Goal: Communication & Community: Share content

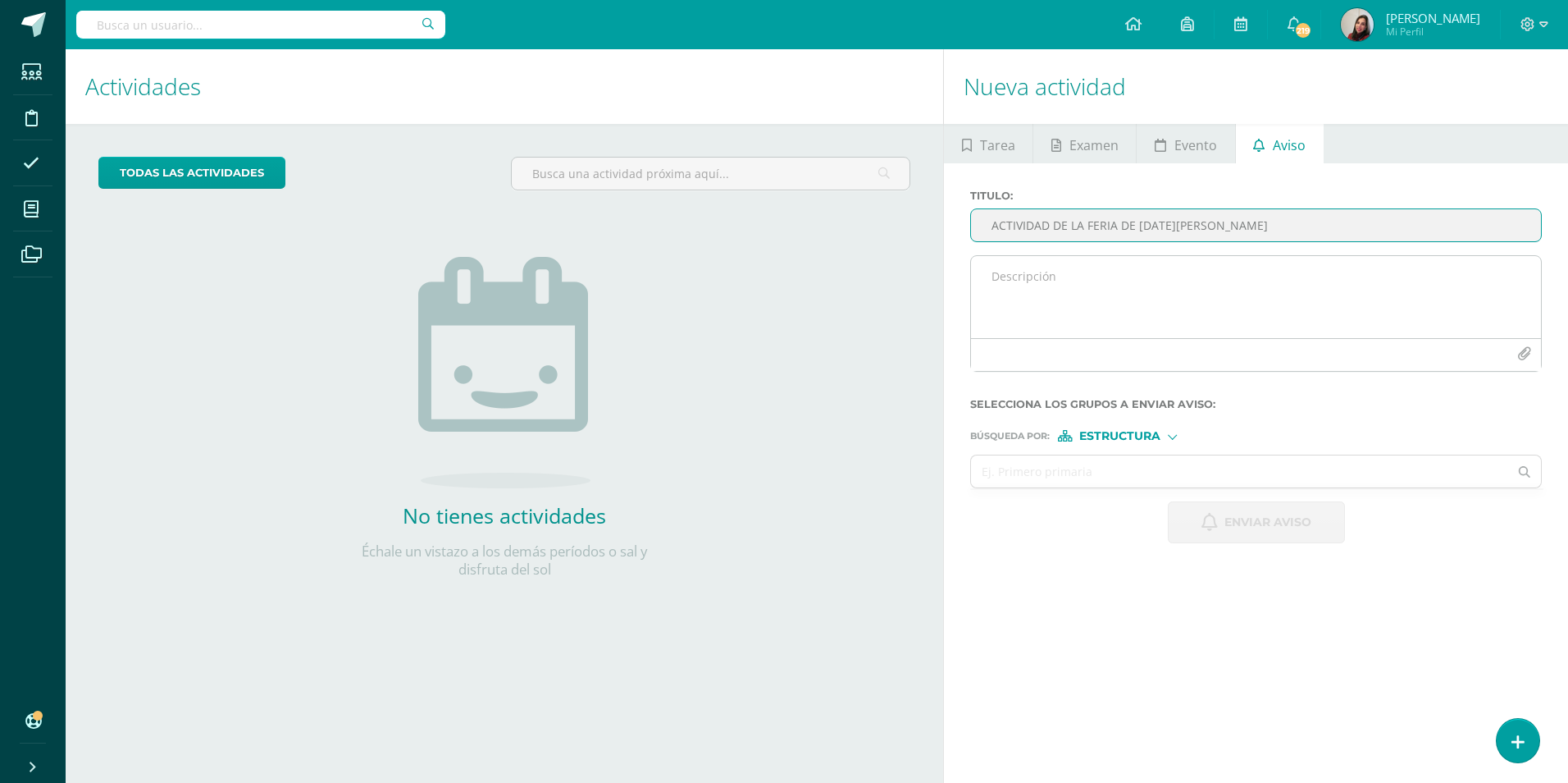
type input "ACTIVIDAD DE LA FERIA DE [DATE][PERSON_NAME]"
click at [1099, 270] on textarea at bounding box center [1256, 297] width 570 height 82
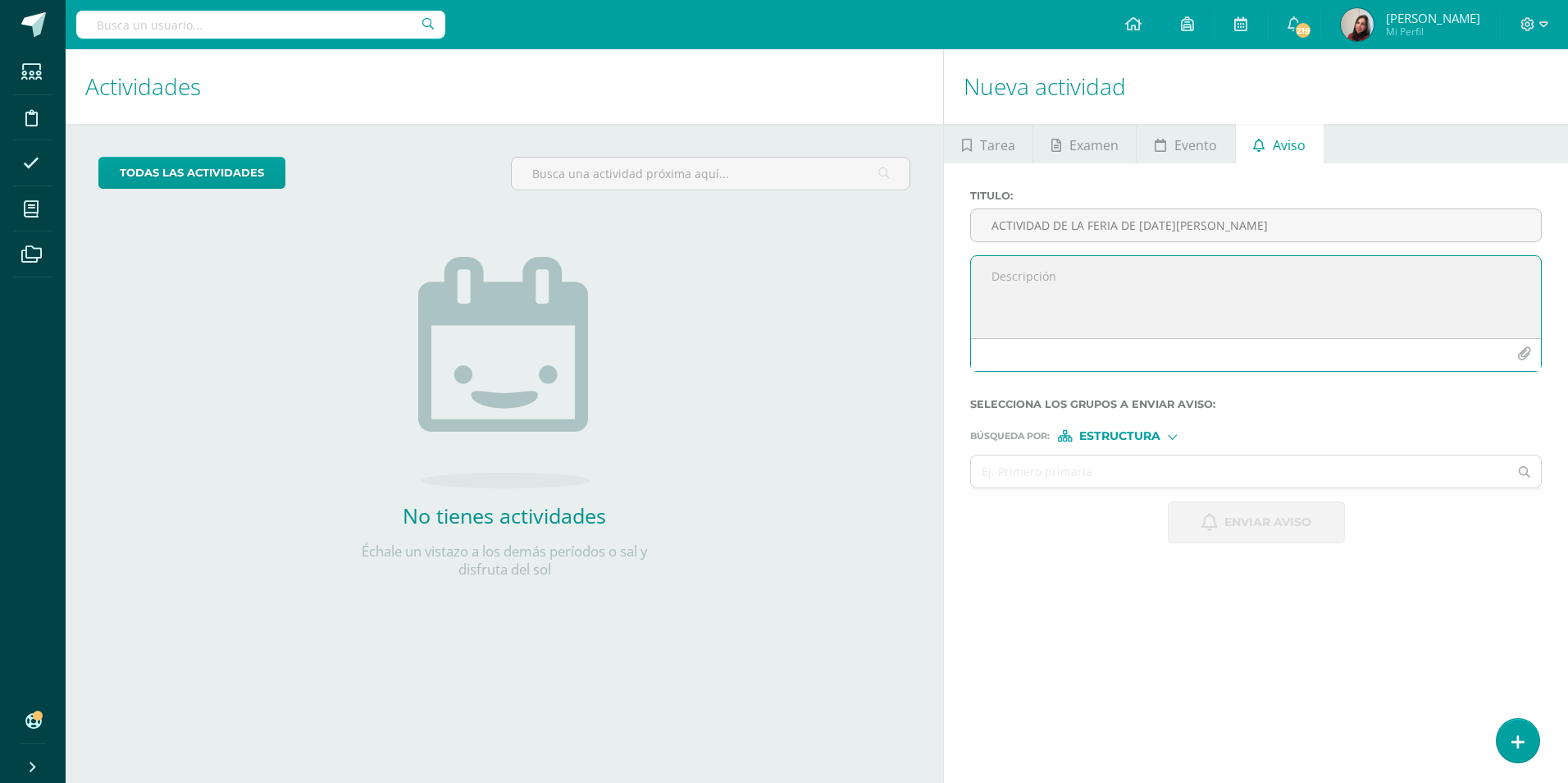
click at [1099, 270] on textarea at bounding box center [1256, 297] width 570 height 82
type textarea "e"
type textarea "E"
click at [1121, 293] on textarea "Estimados jóvenes, les recuerdo: 1. [DATE] venir con sus pantalón [PERSON_NAME]," at bounding box center [1256, 297] width 570 height 82
click at [1232, 293] on textarea "Estimados jóvenes, les recuerdo: 1. [DATE] venir con pantalón [PERSON_NAME]," at bounding box center [1256, 297] width 570 height 82
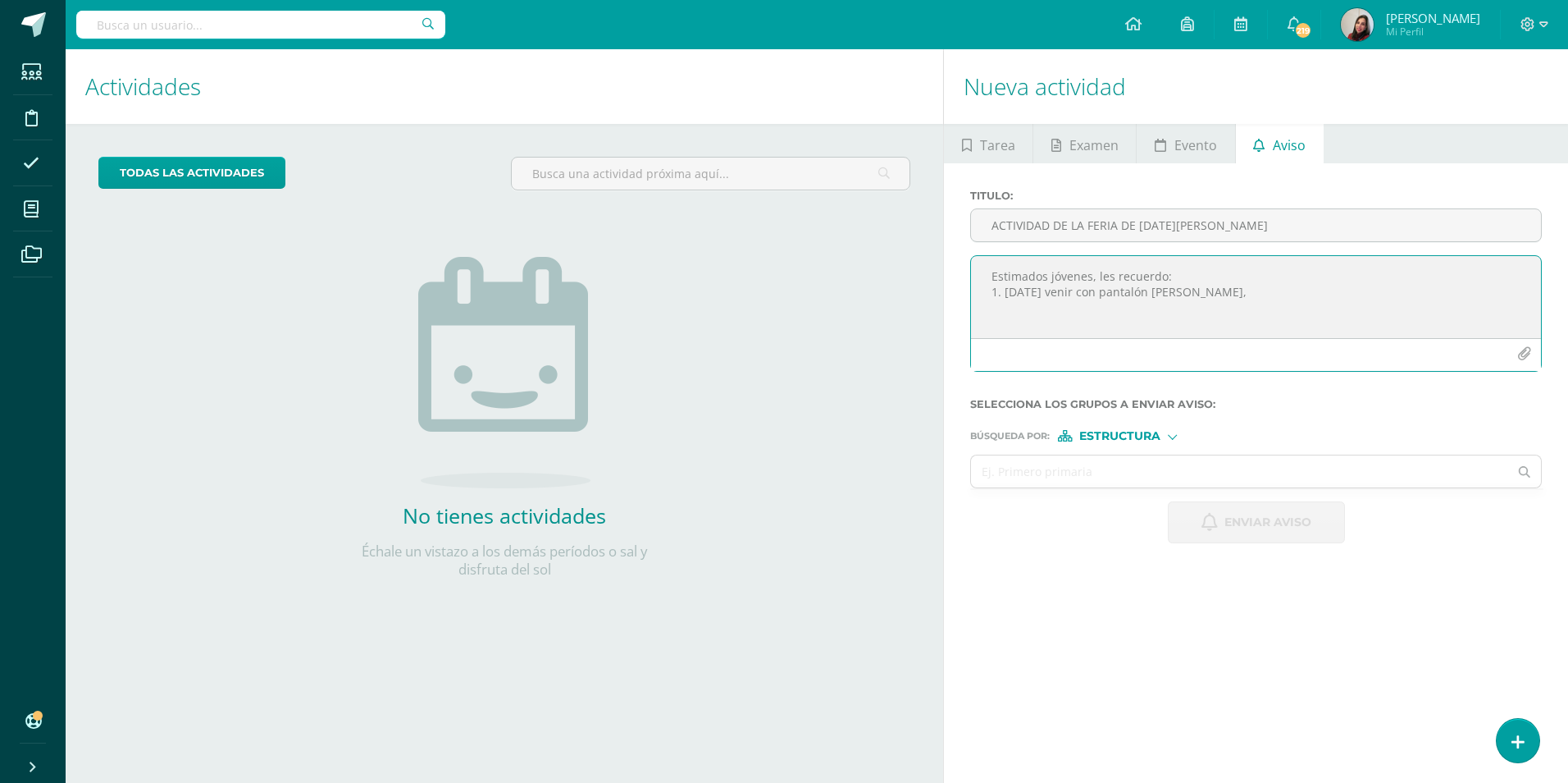
click at [1232, 293] on textarea "Estimados jóvenes, les recuerdo: 1. [DATE] venir con pantalón [PERSON_NAME]," at bounding box center [1256, 297] width 570 height 82
type textarea "Estimados jóvenes, les recuerdo: 1. [DATE] venir con pantalón [PERSON_NAME], ca…"
click at [1161, 483] on input "text" at bounding box center [1239, 472] width 537 height 32
type input "tercero"
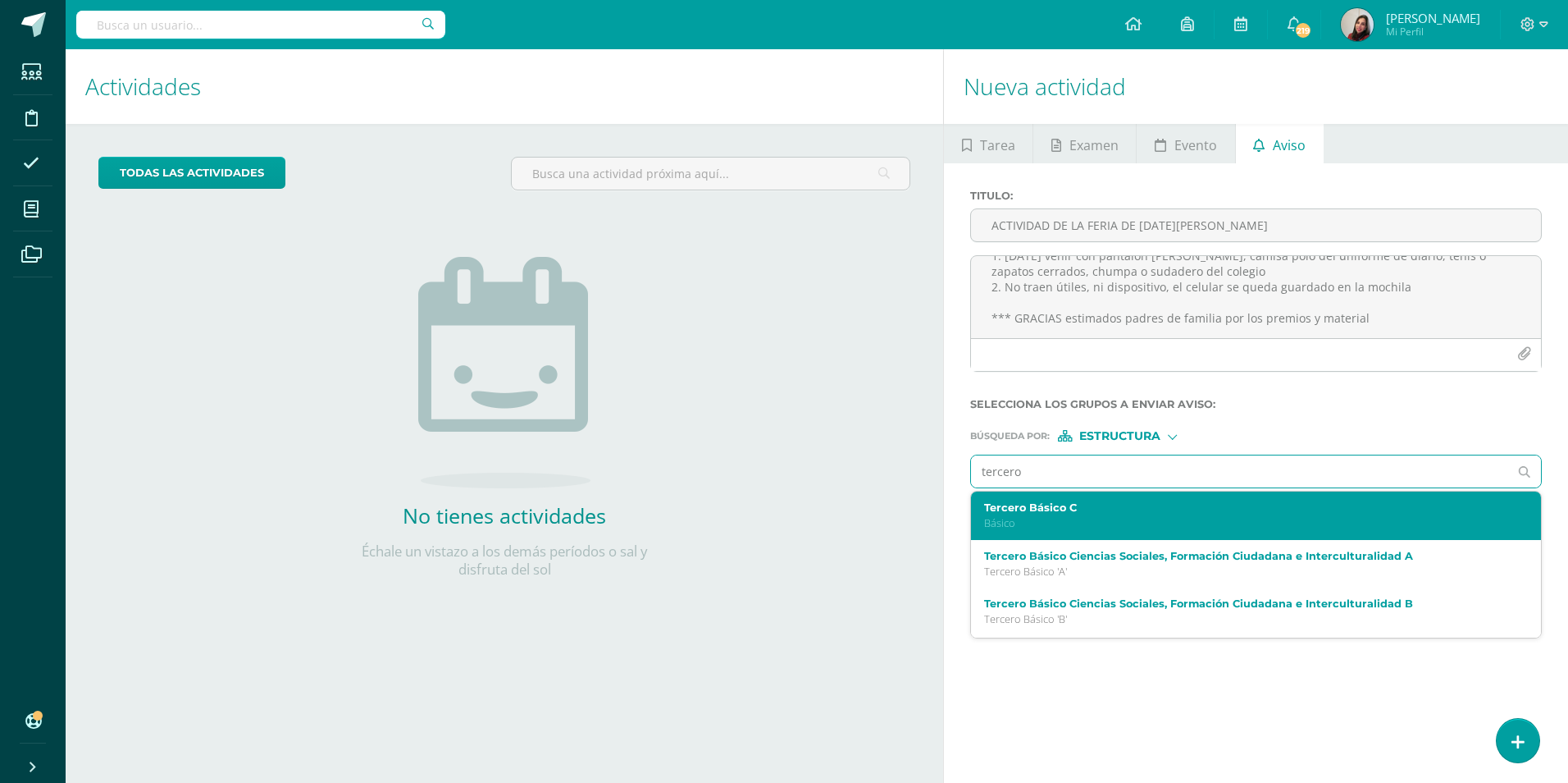
click at [1148, 505] on label "Tercero Básico C" at bounding box center [1244, 508] width 520 height 12
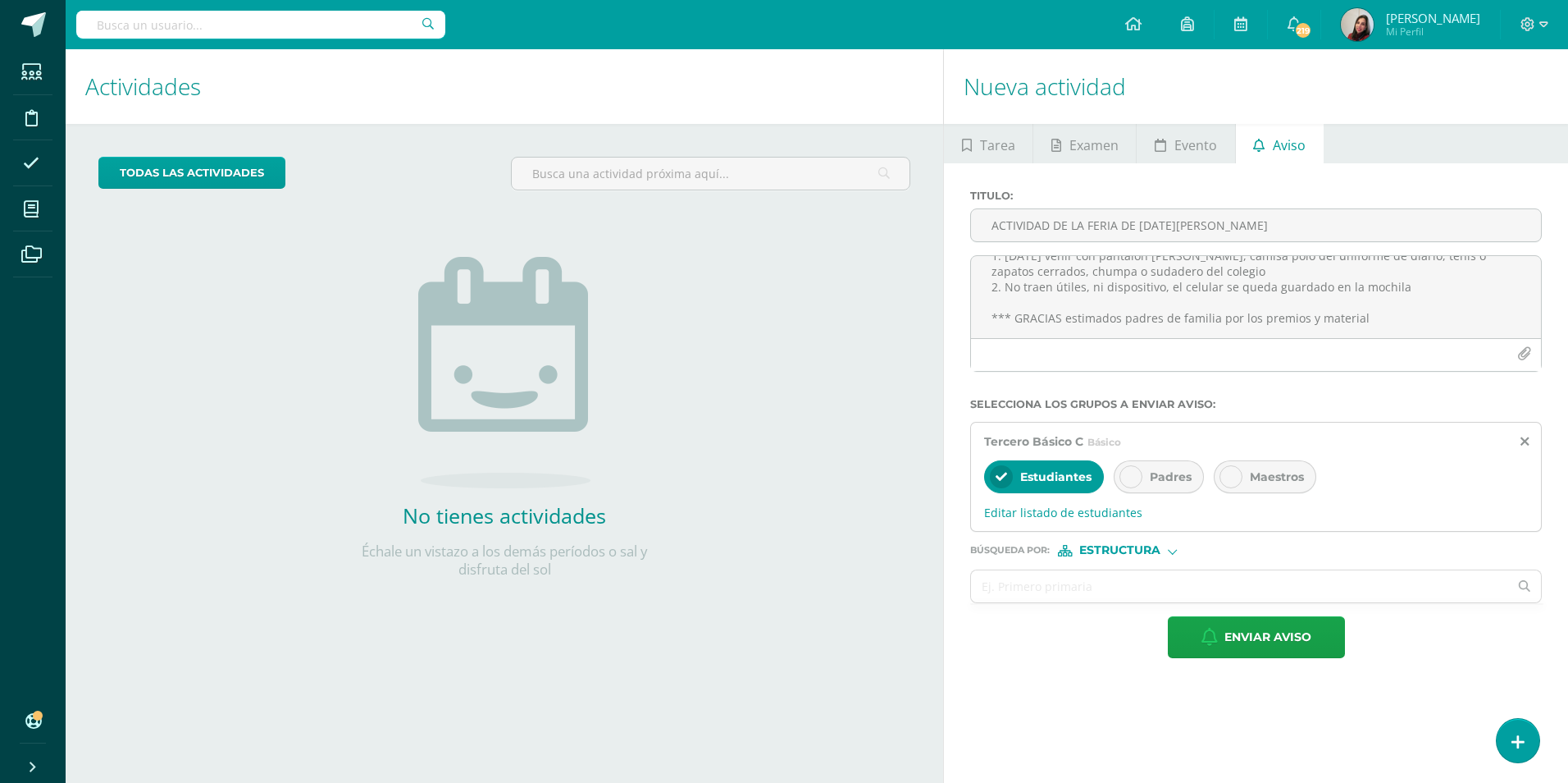
click at [1167, 474] on span "Padres" at bounding box center [1170, 477] width 42 height 15
click at [1106, 587] on input "text" at bounding box center [1239, 587] width 537 height 32
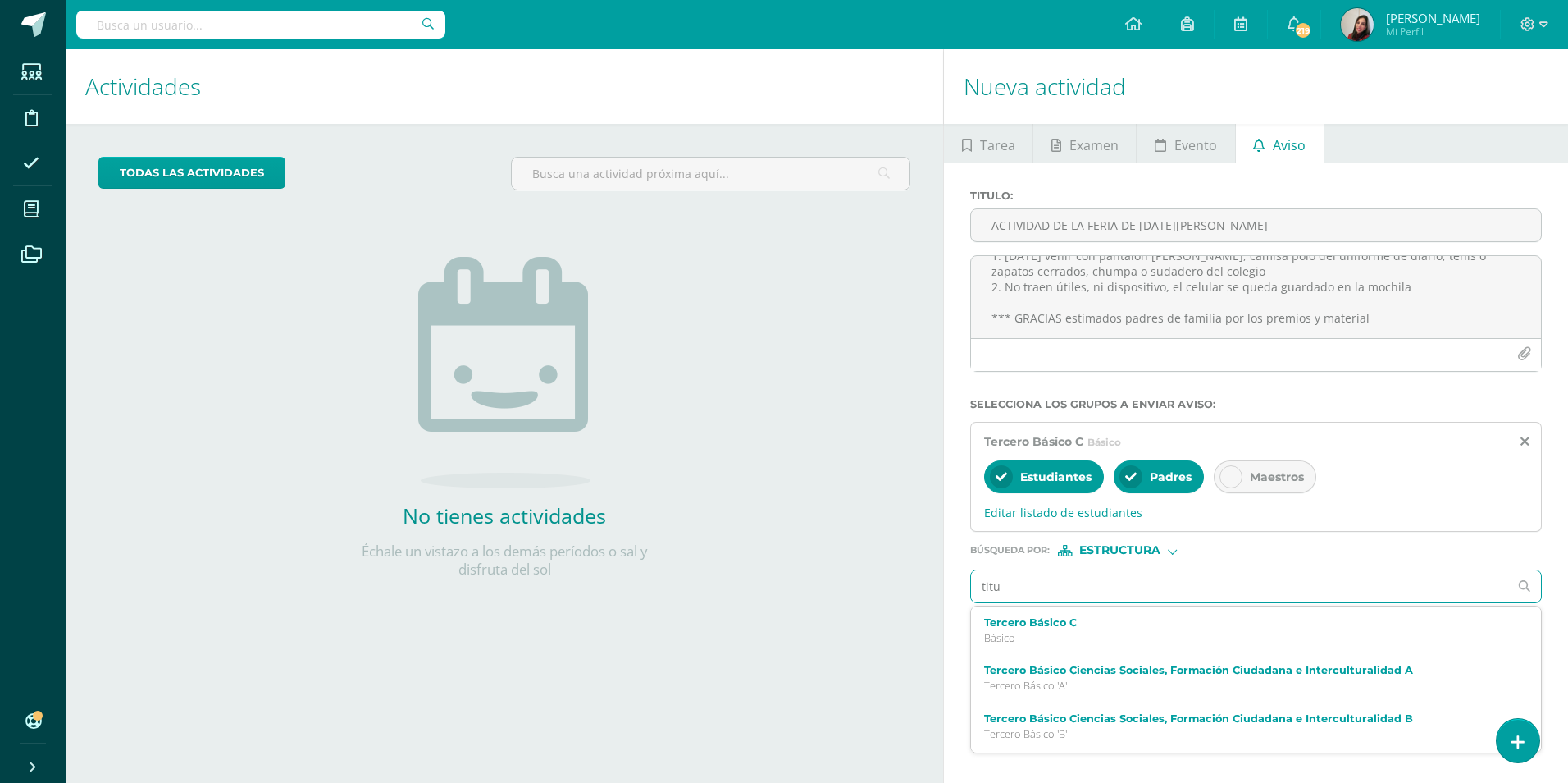
type input "titul"
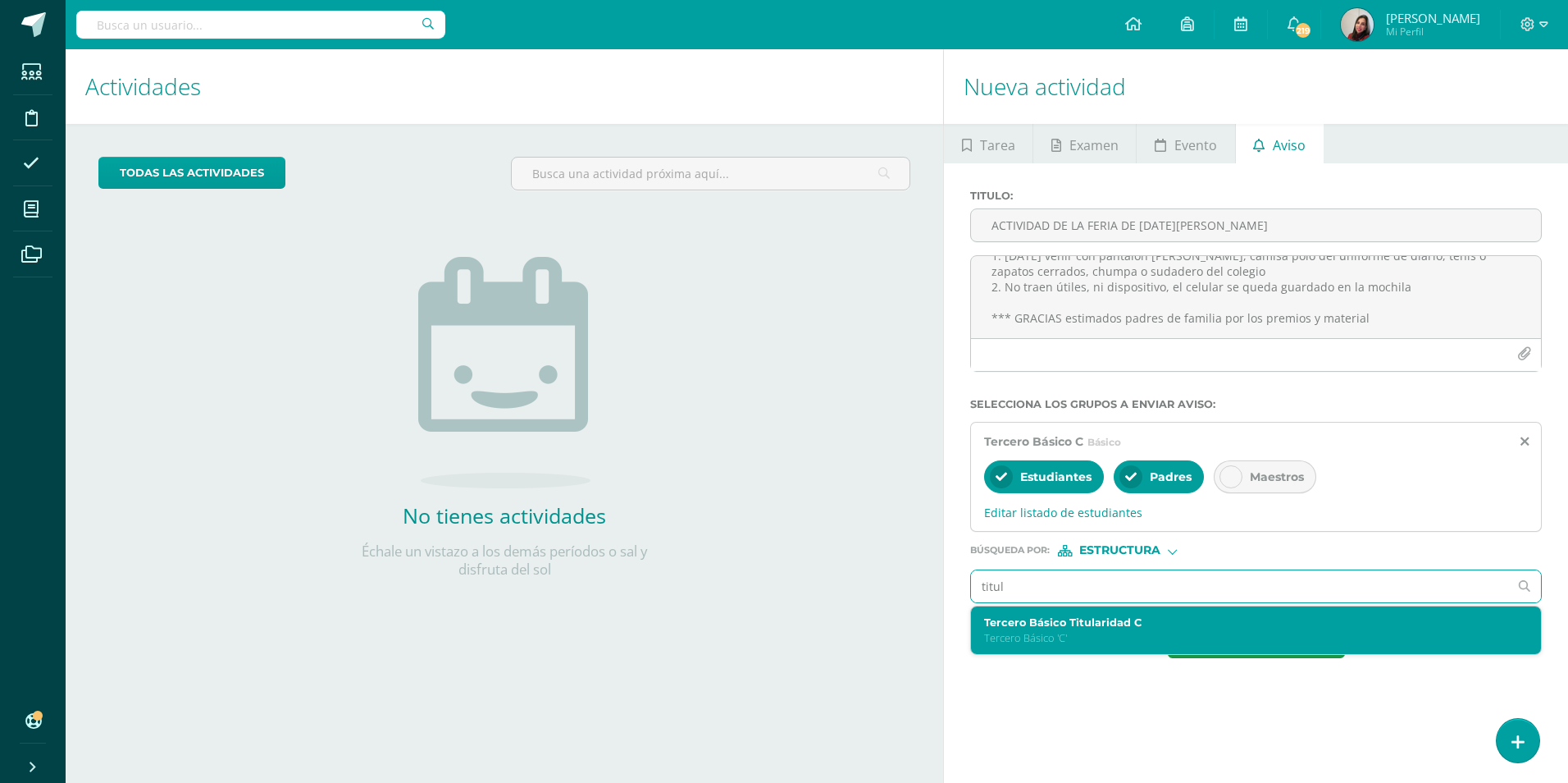
click at [1091, 631] on p "Tercero Básico 'C'" at bounding box center [1244, 638] width 520 height 14
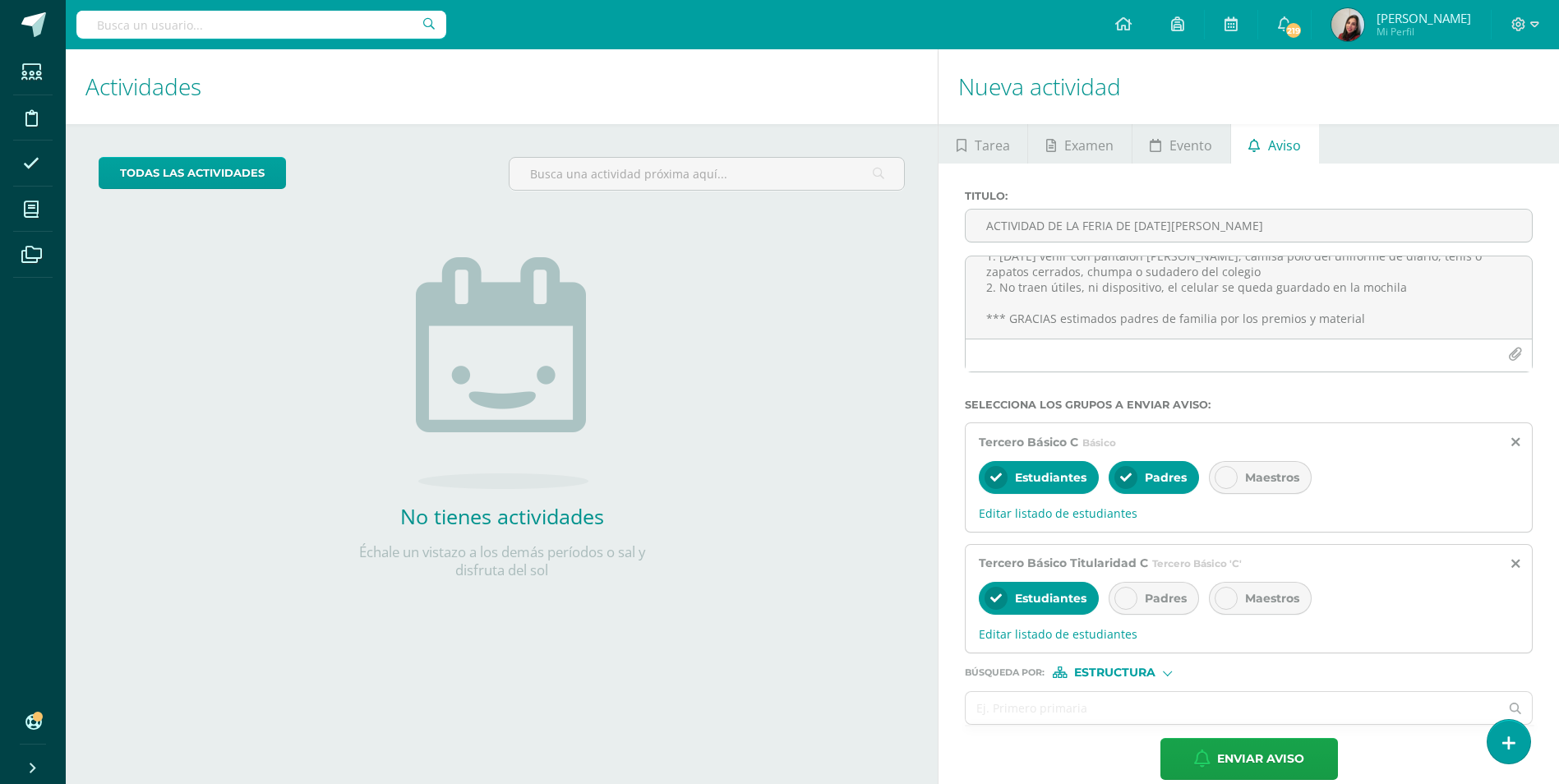
click at [1150, 604] on span "Padres" at bounding box center [1166, 597] width 42 height 15
click at [1258, 741] on span "Enviar aviso" at bounding box center [1260, 758] width 87 height 40
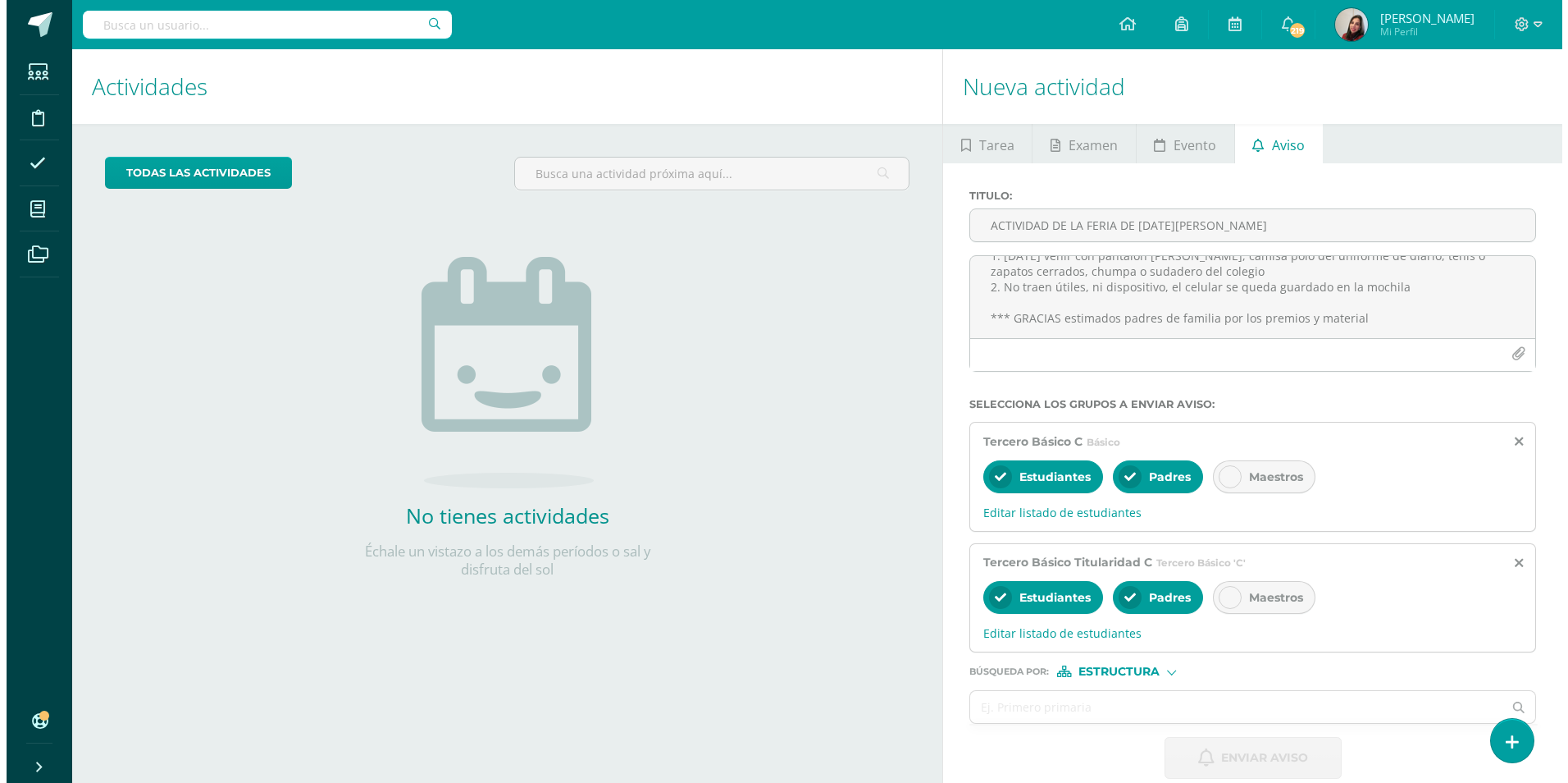
scroll to position [0, 0]
